Goal: Task Accomplishment & Management: Manage account settings

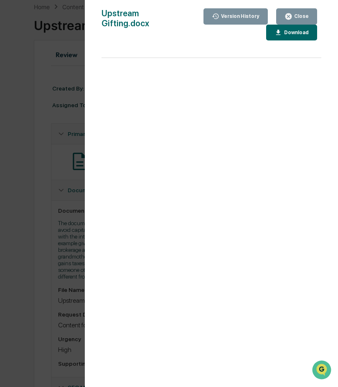
click at [307, 16] on div "Close" at bounding box center [300, 16] width 16 height 6
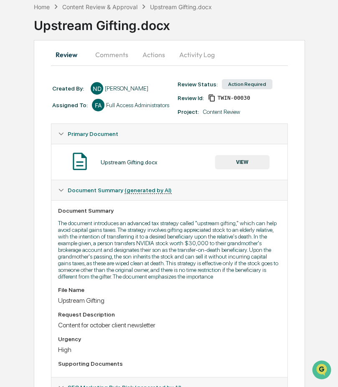
click at [154, 53] on button "Actions" at bounding box center [154, 55] width 38 height 20
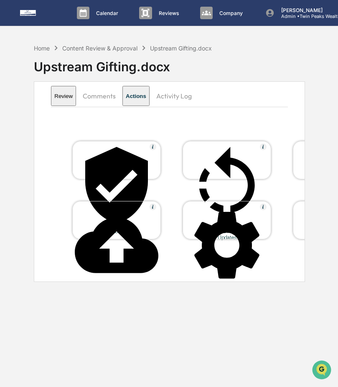
click at [115, 217] on icon at bounding box center [116, 245] width 83 height 56
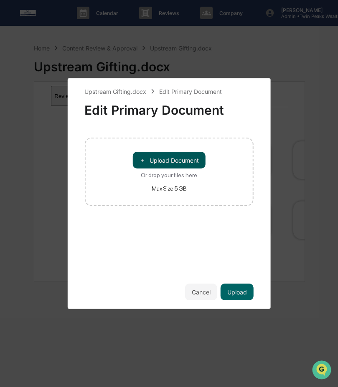
click at [174, 160] on button "＋ Upload Document" at bounding box center [169, 160] width 73 height 17
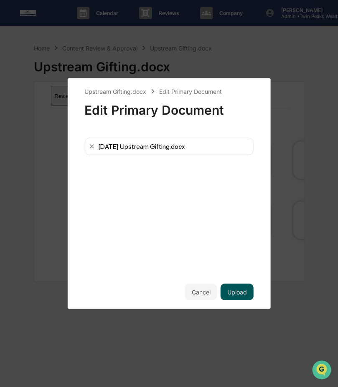
click at [240, 290] on button "Upload" at bounding box center [236, 292] width 33 height 17
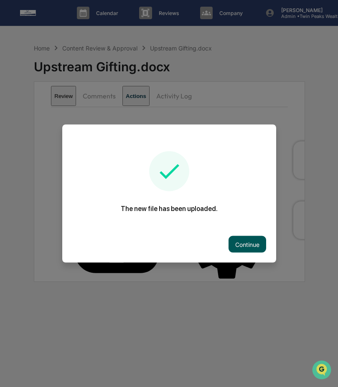
click at [253, 241] on button "Continue" at bounding box center [247, 244] width 38 height 17
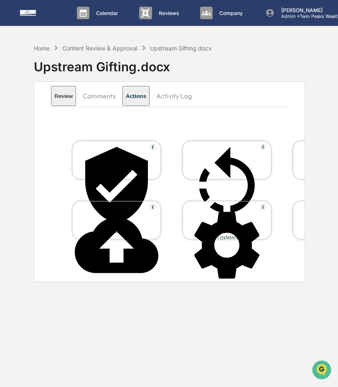
click at [215, 161] on div at bounding box center [226, 186] width 83 height 85
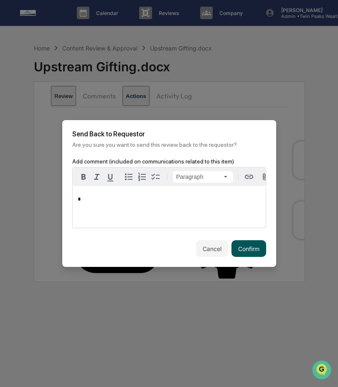
click at [240, 248] on button "Confirm" at bounding box center [248, 248] width 35 height 17
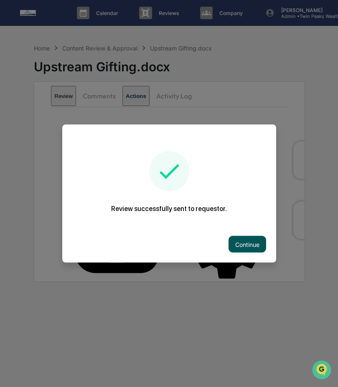
click at [253, 242] on button "Continue" at bounding box center [247, 244] width 38 height 17
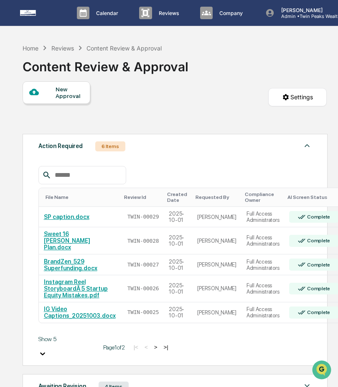
click at [152, 344] on button ">" at bounding box center [156, 347] width 8 height 7
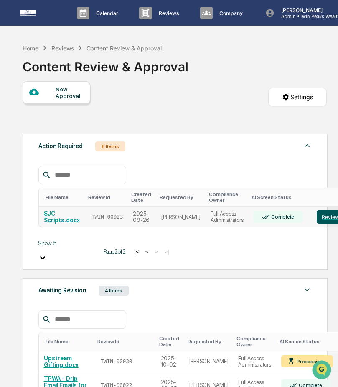
click at [323, 216] on button "Review" at bounding box center [330, 216] width 28 height 13
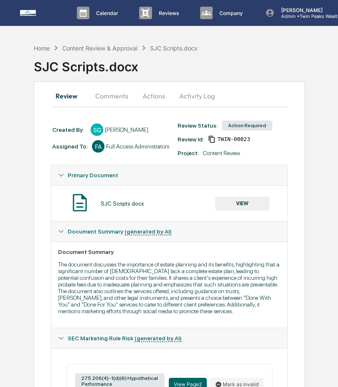
click at [184, 99] on button "Activity Log" at bounding box center [196, 96] width 49 height 20
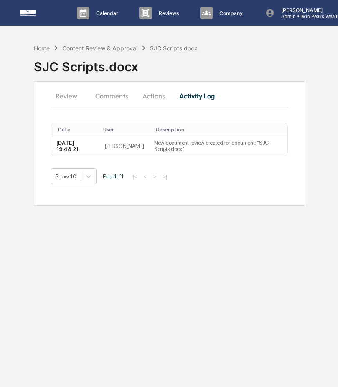
click at [150, 96] on button "Actions" at bounding box center [154, 96] width 38 height 20
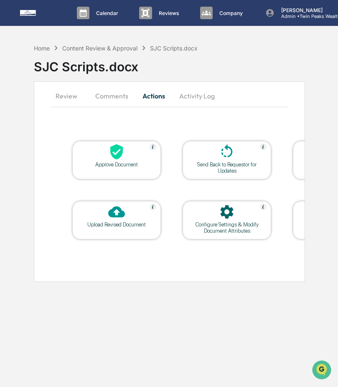
click at [115, 91] on button "Comments" at bounding box center [111, 96] width 46 height 20
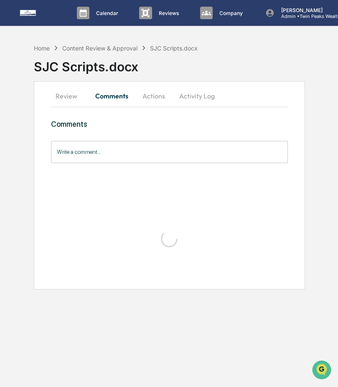
click at [54, 96] on button "Review" at bounding box center [70, 96] width 38 height 20
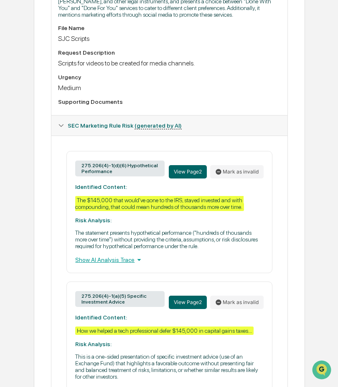
scroll to position [297, 0]
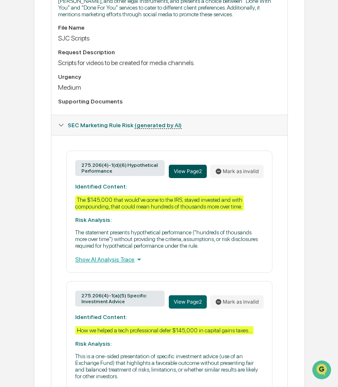
click at [187, 178] on button "View Page 2" at bounding box center [188, 171] width 38 height 13
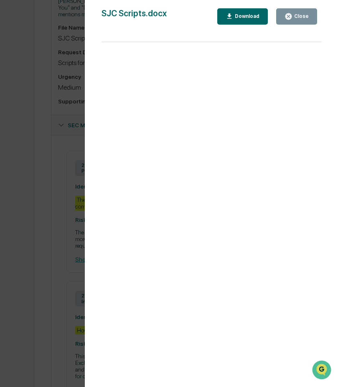
click at [51, 145] on div "Version History 09/26/2025, 07:48 PM Sahil Gupta SJC Scripts.docx Close Downloa…" at bounding box center [169, 193] width 338 height 387
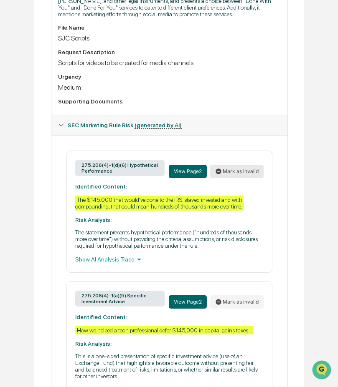
click at [248, 178] on button "Mark as invalid" at bounding box center [236, 171] width 53 height 13
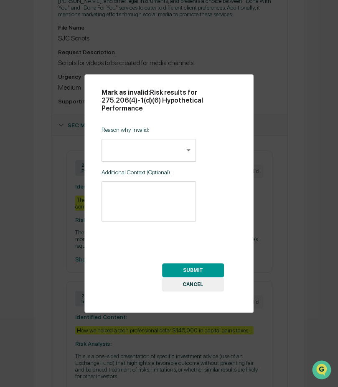
click at [182, 152] on body "Calendar Manage Tasks Reviews Approval Management Company People, Data, Setting…" at bounding box center [169, 137] width 338 height 869
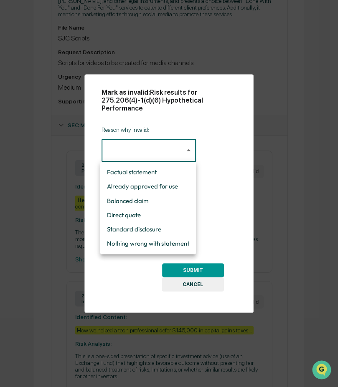
click at [173, 241] on li "Nothing wrong with statement" at bounding box center [148, 244] width 96 height 14
type input "**********"
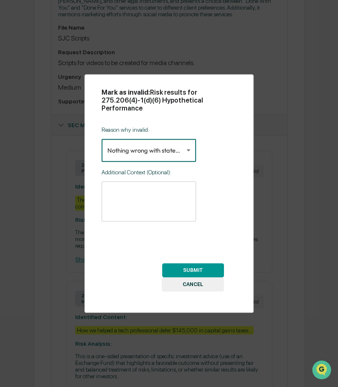
click at [177, 269] on button "SUBMIT" at bounding box center [193, 270] width 62 height 14
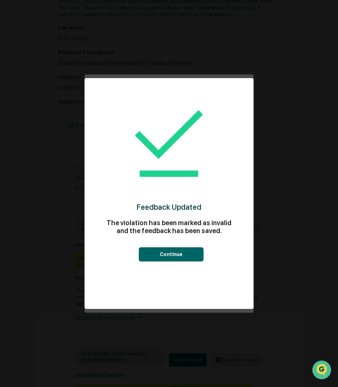
click at [180, 251] on button "Continue" at bounding box center [171, 255] width 65 height 14
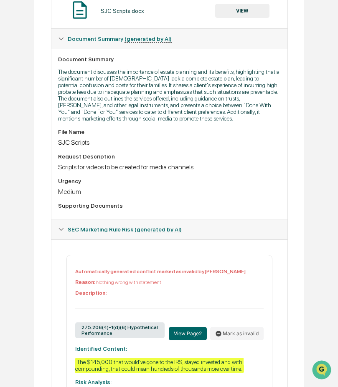
scroll to position [0, 0]
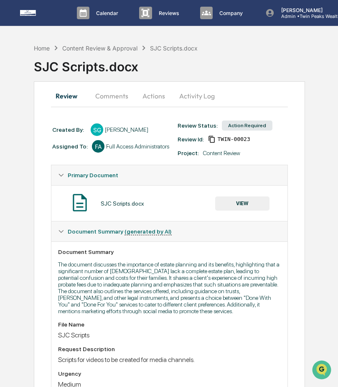
click at [235, 200] on button "VIEW" at bounding box center [242, 204] width 54 height 14
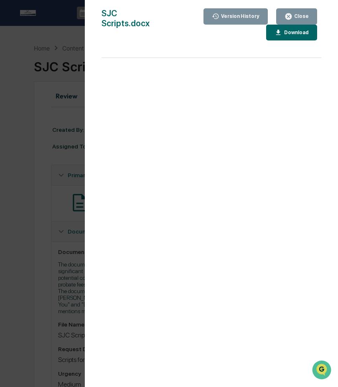
click at [287, 32] on div "Download" at bounding box center [295, 33] width 26 height 6
click at [308, 16] on div "Close" at bounding box center [300, 16] width 16 height 6
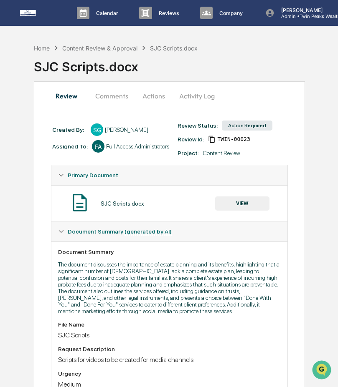
click at [149, 89] on button "Actions" at bounding box center [154, 96] width 38 height 20
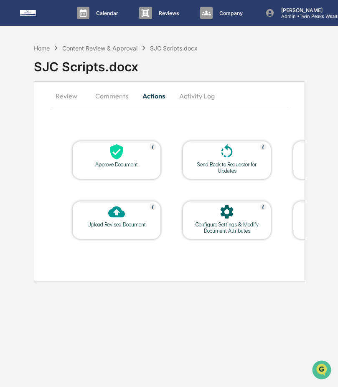
click at [124, 215] on icon at bounding box center [116, 212] width 17 height 11
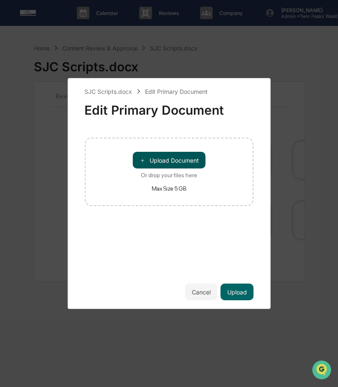
click at [183, 162] on button "＋ Upload Document" at bounding box center [169, 160] width 73 height 17
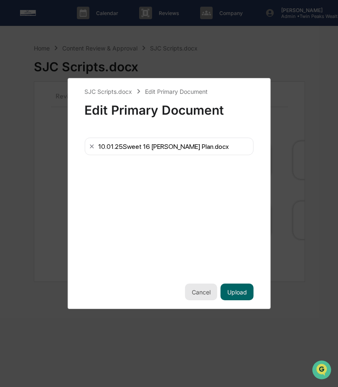
click at [210, 292] on button "Cancel" at bounding box center [201, 292] width 32 height 17
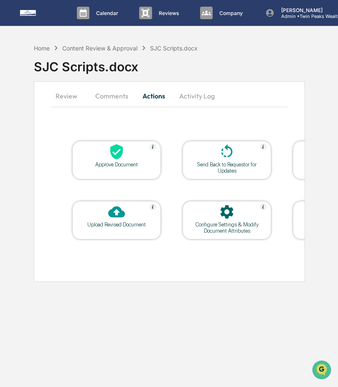
click at [136, 224] on div "Upload Revised Document" at bounding box center [116, 225] width 75 height 6
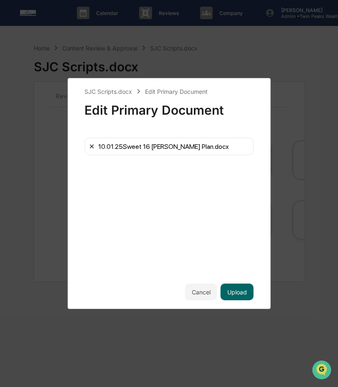
click at [91, 148] on icon at bounding box center [91, 146] width 7 height 7
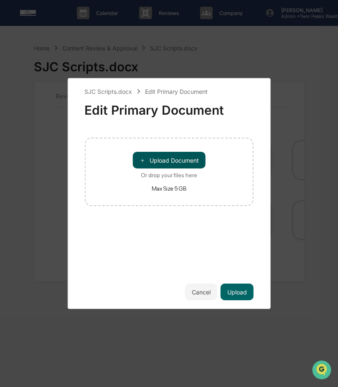
click at [164, 163] on button "＋ Upload Document" at bounding box center [169, 160] width 73 height 17
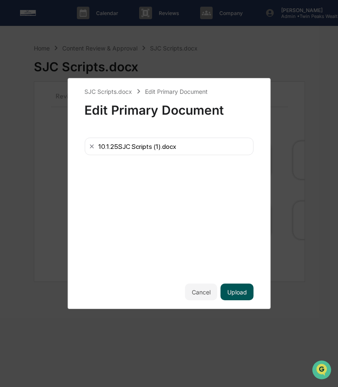
click at [243, 289] on button "Upload" at bounding box center [236, 292] width 33 height 17
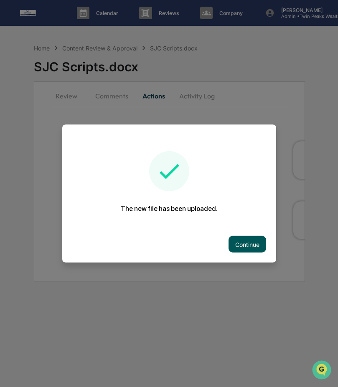
click at [243, 245] on button "Continue" at bounding box center [247, 244] width 38 height 17
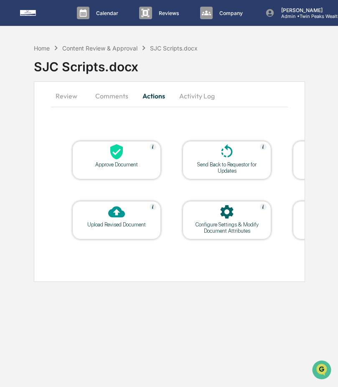
click at [230, 169] on div "Send Back to Requestor for Updates" at bounding box center [226, 168] width 75 height 13
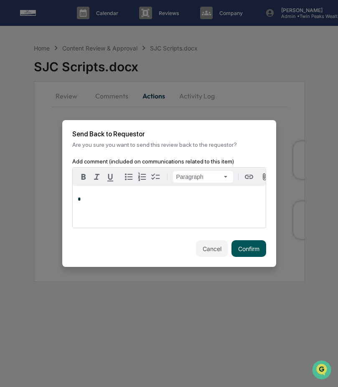
click at [249, 256] on button "Confirm" at bounding box center [248, 248] width 35 height 17
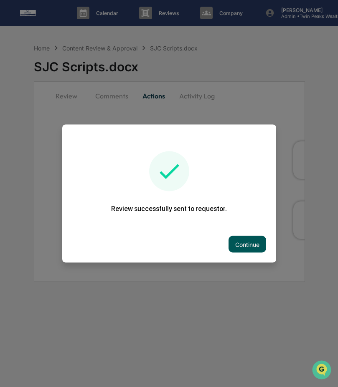
click at [241, 242] on button "Continue" at bounding box center [247, 244] width 38 height 17
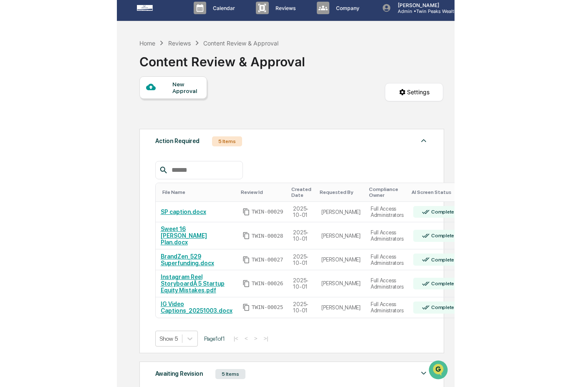
scroll to position [9, 0]
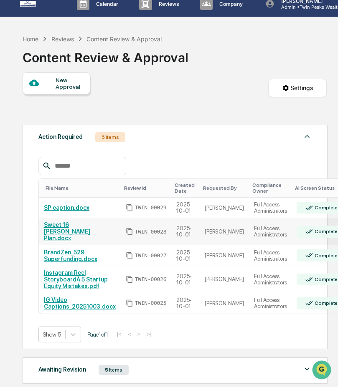
click at [101, 233] on td "Sweet 16 [PERSON_NAME] Plan.docx" at bounding box center [80, 231] width 82 height 27
click at [90, 229] on link "Sweet 16 [PERSON_NAME] Plan.docx" at bounding box center [67, 232] width 46 height 20
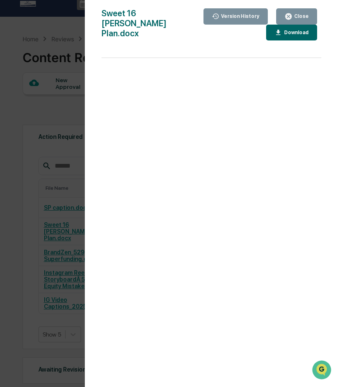
click at [252, 18] on div "Version History" at bounding box center [239, 16] width 40 height 6
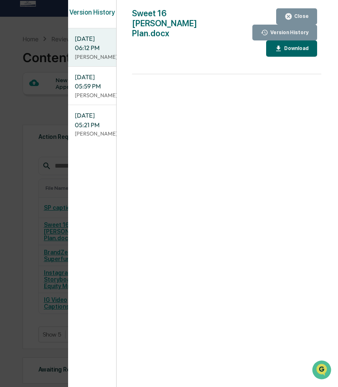
click at [302, 13] on div "Close" at bounding box center [300, 16] width 16 height 6
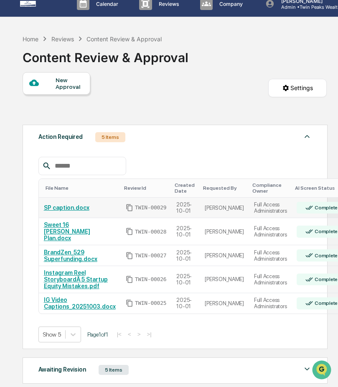
click at [276, 210] on td "Full Access Administrators" at bounding box center [270, 208] width 43 height 21
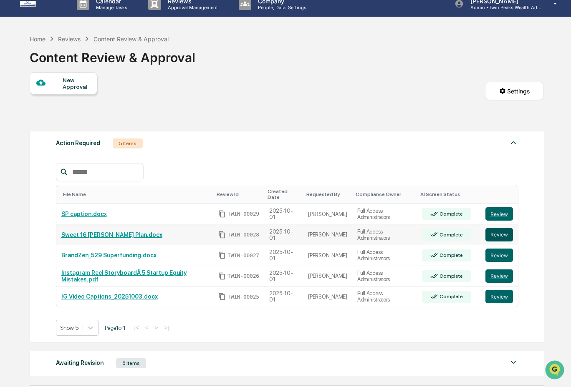
click at [337, 238] on button "Review" at bounding box center [499, 234] width 28 height 13
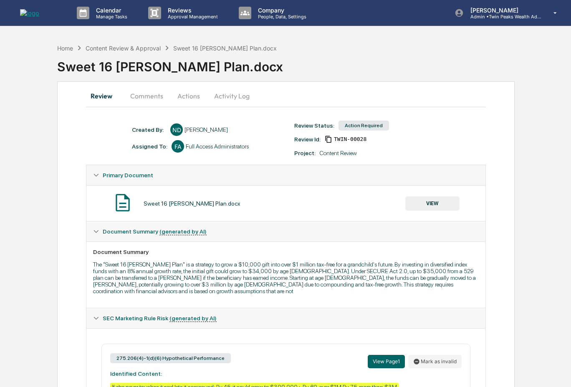
click at [229, 104] on button "Activity Log" at bounding box center [231, 96] width 49 height 20
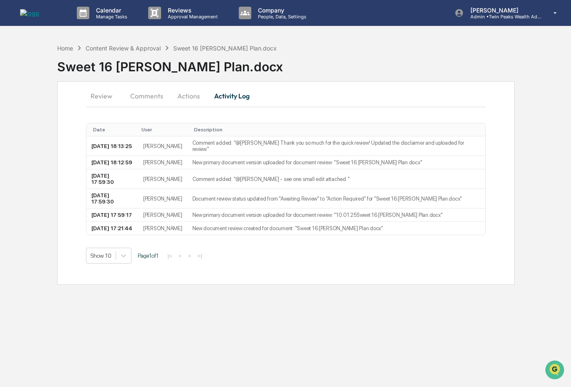
click at [187, 99] on button "Actions" at bounding box center [189, 96] width 38 height 20
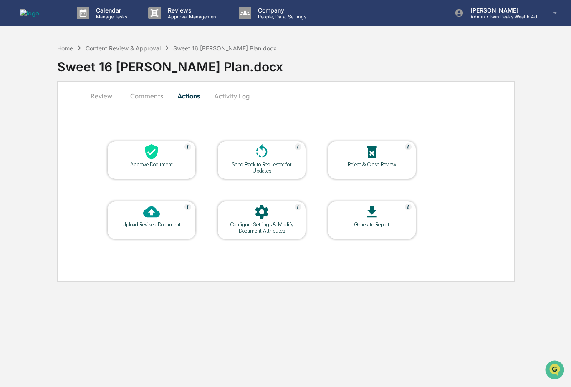
click at [152, 162] on div "Approve Document" at bounding box center [151, 165] width 75 height 6
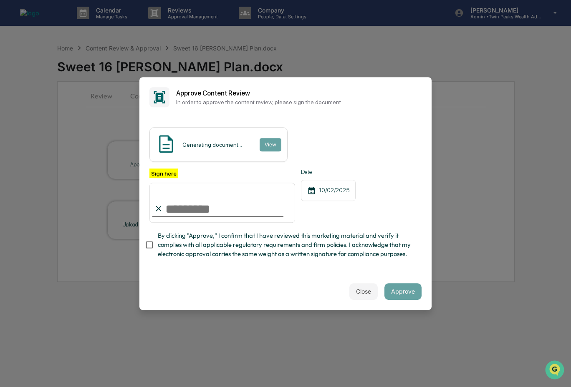
click at [200, 209] on input "Sign here" at bounding box center [222, 203] width 146 height 40
click at [209, 212] on input "**********" at bounding box center [222, 203] width 146 height 40
type input "**********"
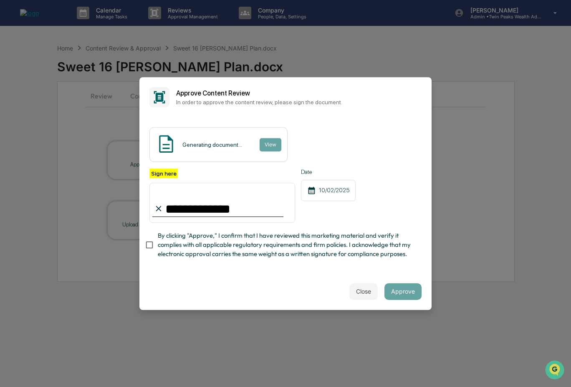
click at [176, 235] on span "By clicking "Approve," I confirm that I have reviewed this marketing material a…" at bounding box center [286, 245] width 257 height 28
click at [388, 252] on span "By clicking "Approve," I confirm that I have reviewed this marketing material a…" at bounding box center [286, 245] width 257 height 28
click at [411, 294] on button "Approve" at bounding box center [402, 291] width 37 height 17
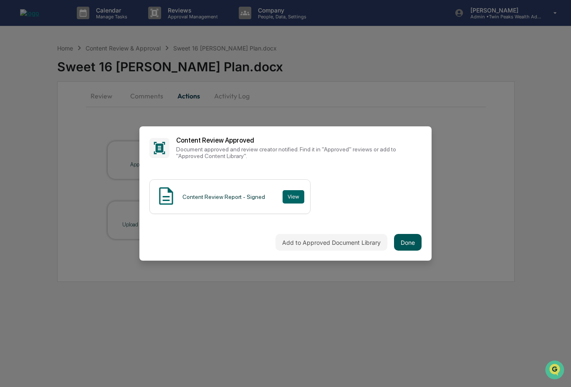
click at [414, 243] on button "Done" at bounding box center [408, 242] width 28 height 17
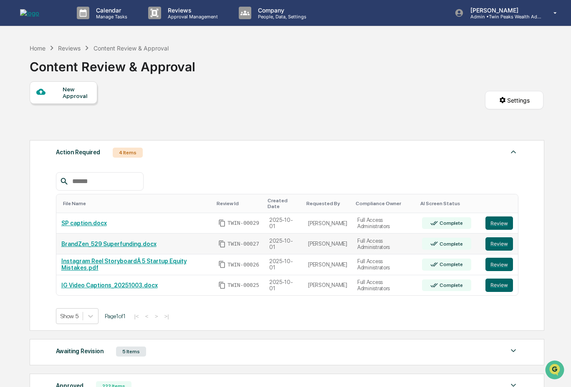
click at [498, 235] on td "Review" at bounding box center [499, 244] width 38 height 21
click at [498, 222] on button "Review" at bounding box center [499, 223] width 28 height 13
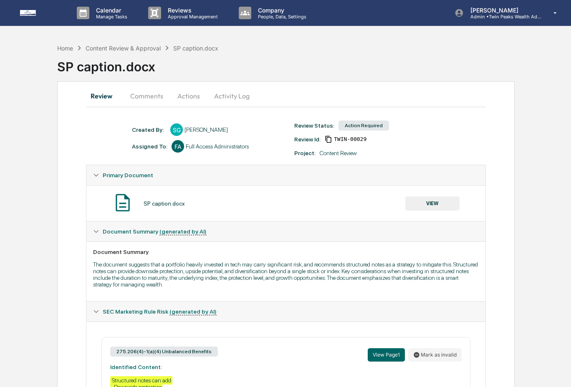
click at [230, 96] on button "Activity Log" at bounding box center [231, 96] width 49 height 20
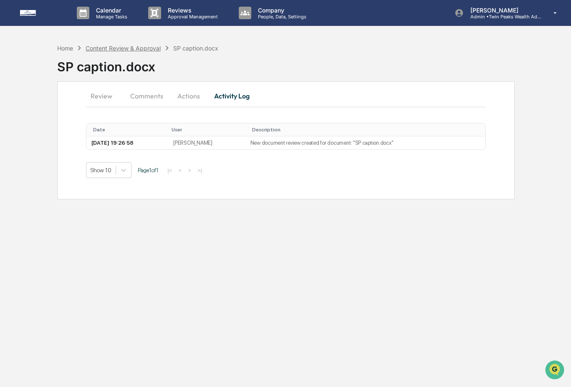
click at [106, 48] on div "Content Review & Approval" at bounding box center [123, 48] width 75 height 7
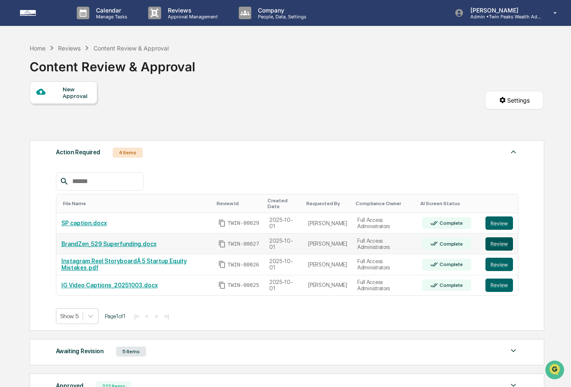
click at [500, 245] on button "Review" at bounding box center [499, 244] width 28 height 13
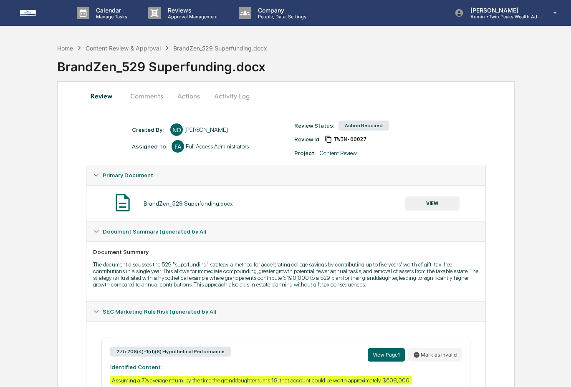
click at [220, 95] on button "Activity Log" at bounding box center [231, 96] width 49 height 20
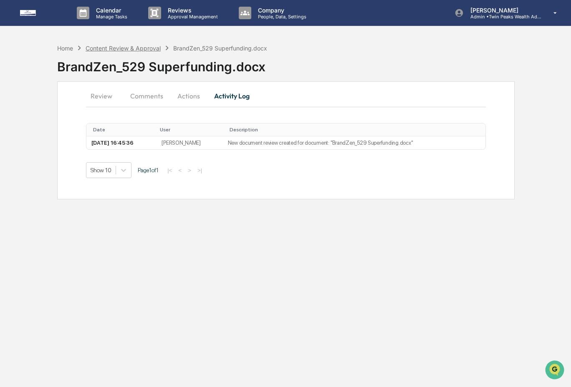
click at [103, 47] on div "Content Review & Approval" at bounding box center [123, 48] width 75 height 7
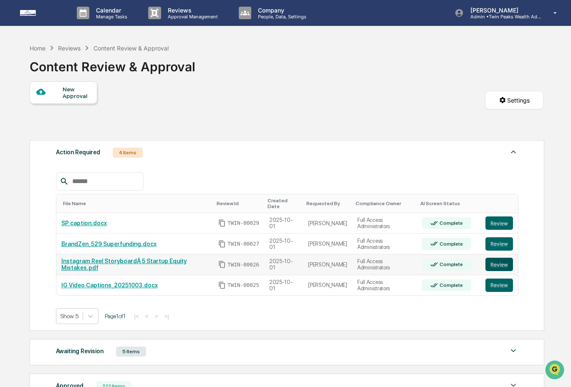
click at [505, 265] on button "Review" at bounding box center [499, 264] width 28 height 13
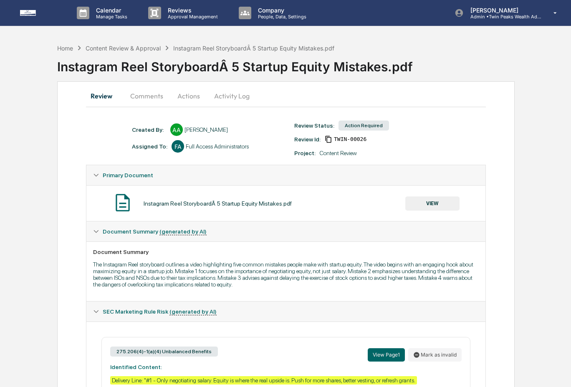
click at [224, 96] on button "Activity Log" at bounding box center [231, 96] width 49 height 20
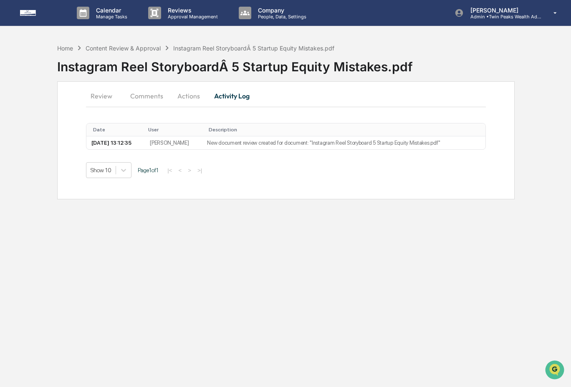
click at [99, 93] on button "Review" at bounding box center [105, 96] width 38 height 20
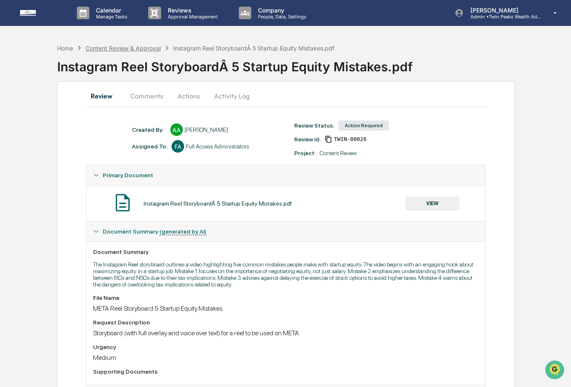
click at [114, 48] on div "Content Review & Approval" at bounding box center [123, 48] width 75 height 7
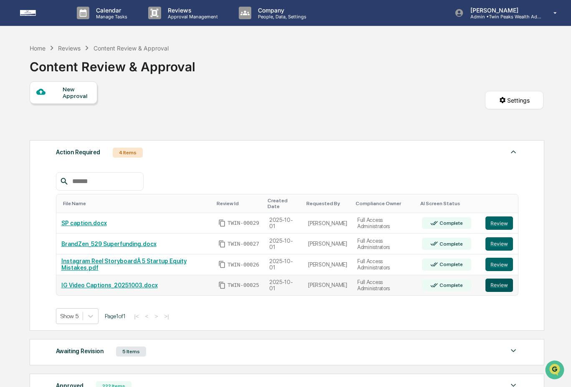
click at [495, 287] on button "Review" at bounding box center [499, 285] width 28 height 13
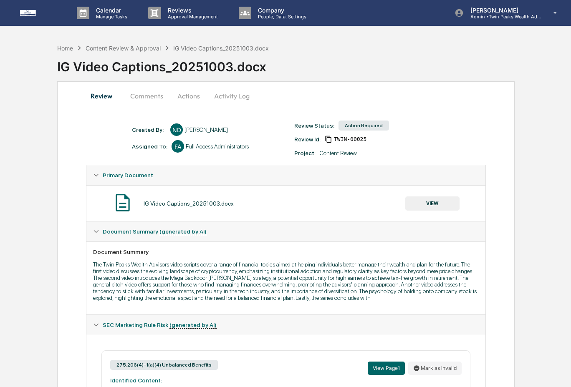
click at [238, 96] on button "Activity Log" at bounding box center [231, 96] width 49 height 20
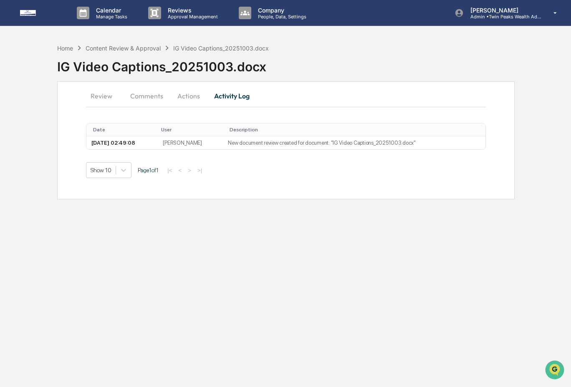
click at [73, 53] on div "IG Video Captions_20251003.docx" at bounding box center [314, 64] width 514 height 22
click at [62, 49] on div "Home" at bounding box center [65, 48] width 16 height 7
